Goal: Task Accomplishment & Management: Use online tool/utility

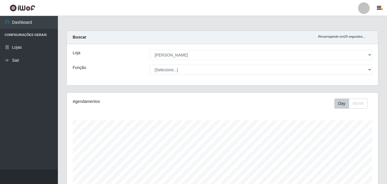
select select "402"
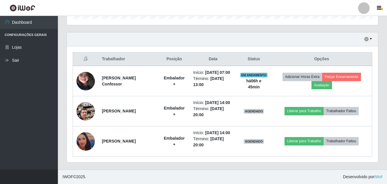
scroll to position [120, 311]
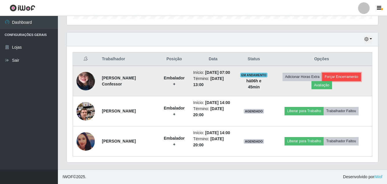
click at [348, 76] on button "Forçar Encerramento" at bounding box center [341, 77] width 39 height 8
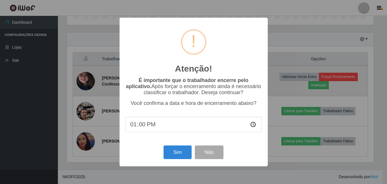
scroll to position [120, 308]
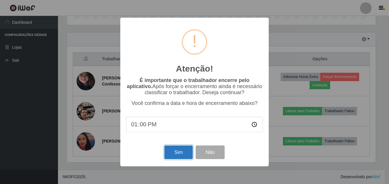
click at [173, 152] on button "Sim" at bounding box center [178, 152] width 28 height 14
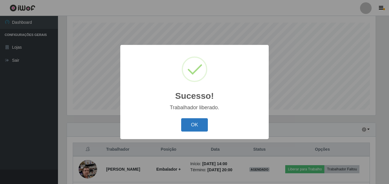
click at [194, 124] on button "OK" at bounding box center [194, 125] width 27 height 14
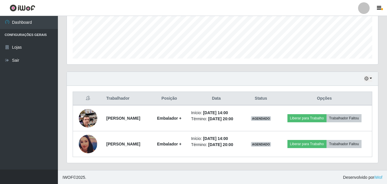
scroll to position [149, 0]
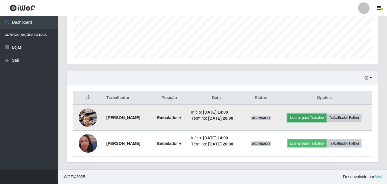
click at [312, 117] on button "Liberar para Trabalho" at bounding box center [307, 118] width 39 height 8
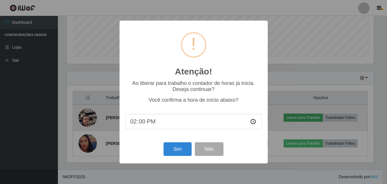
scroll to position [120, 308]
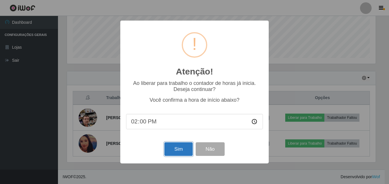
click at [178, 149] on button "Sim" at bounding box center [178, 149] width 28 height 14
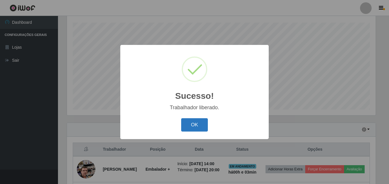
click at [192, 119] on button "OK" at bounding box center [194, 125] width 27 height 14
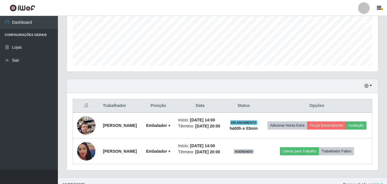
scroll to position [158, 0]
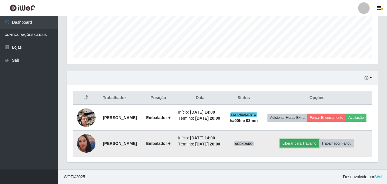
click at [304, 141] on button "Liberar para Trabalho" at bounding box center [299, 143] width 39 height 8
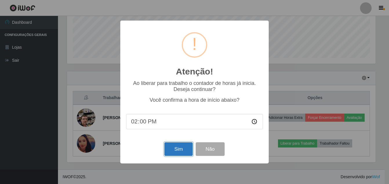
click at [168, 153] on button "Sim" at bounding box center [178, 149] width 28 height 14
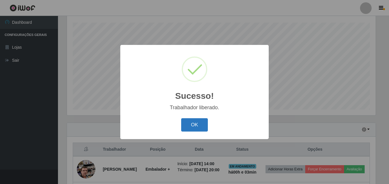
click at [194, 119] on button "OK" at bounding box center [194, 125] width 27 height 14
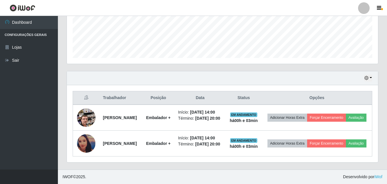
scroll to position [158, 0]
